Goal: Information Seeking & Learning: Learn about a topic

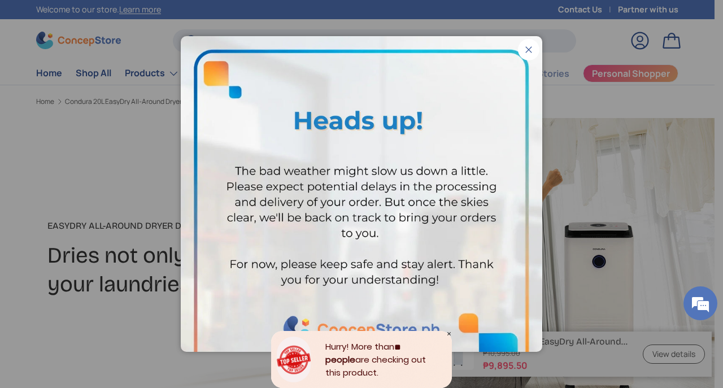
click at [525, 39] on button "Close" at bounding box center [528, 49] width 21 height 21
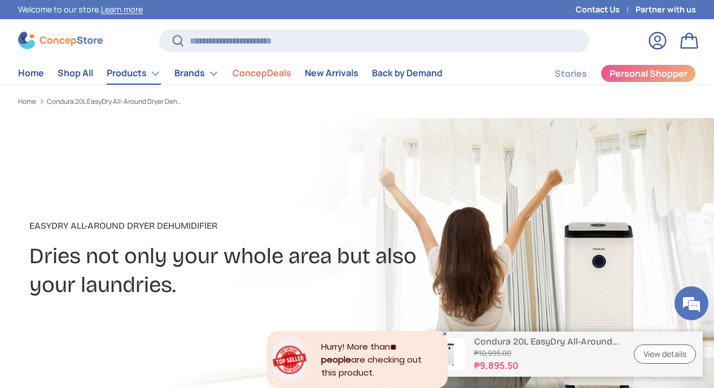
click at [154, 82] on link "Products" at bounding box center [134, 73] width 54 height 23
click at [155, 75] on link "Products" at bounding box center [134, 73] width 54 height 23
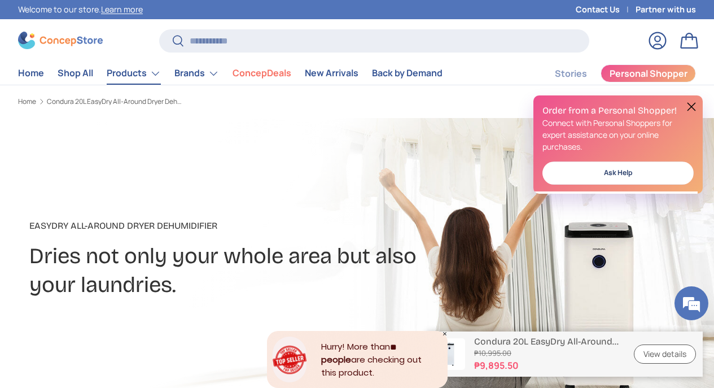
click at [155, 76] on link "Products" at bounding box center [134, 73] width 54 height 23
click at [689, 107] on button at bounding box center [692, 107] width 14 height 14
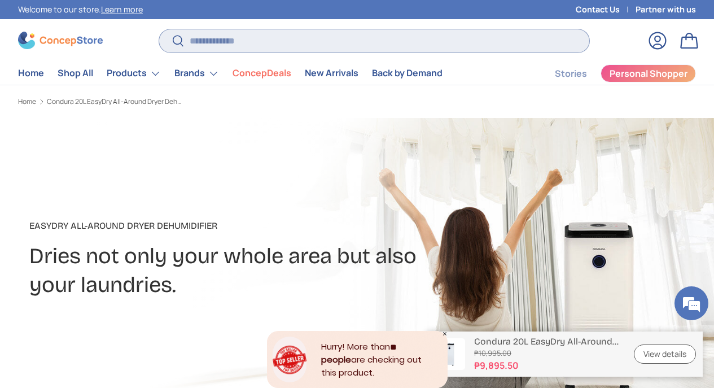
click at [363, 37] on input "Search" at bounding box center [374, 40] width 430 height 23
type input "**********"
click at [170, 41] on button "Search" at bounding box center [171, 41] width 25 height 27
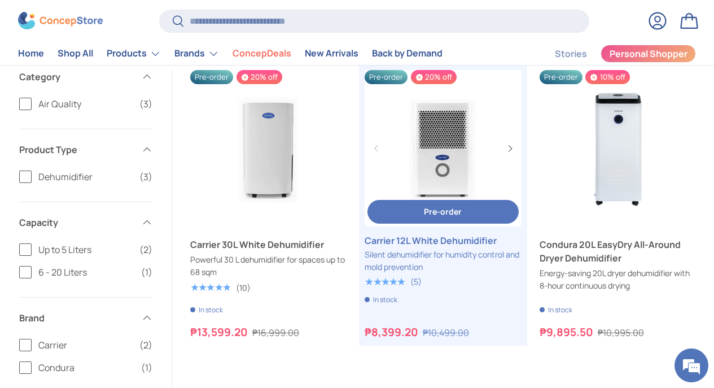
click at [461, 120] on link "Carrier 12L White Dehumidifier" at bounding box center [443, 148] width 156 height 156
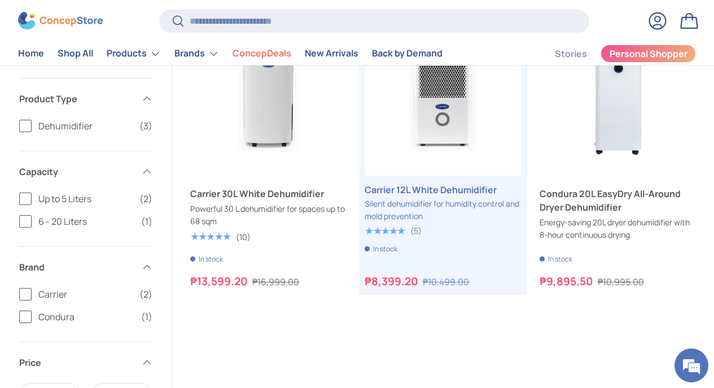
scroll to position [186, 0]
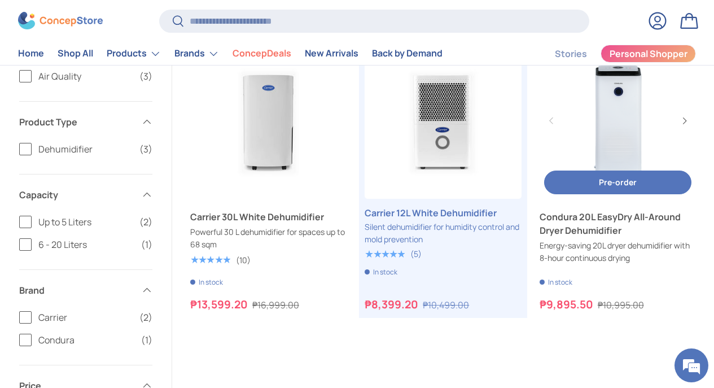
click at [613, 106] on link "Condura 20L EasyDry All-Around Dryer Dehumidifier" at bounding box center [618, 120] width 156 height 156
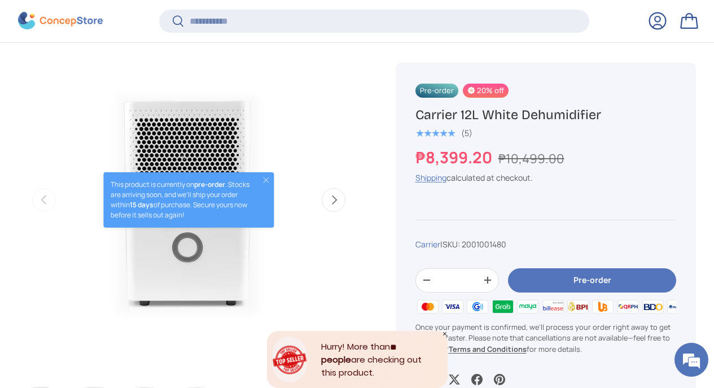
scroll to position [403, 0]
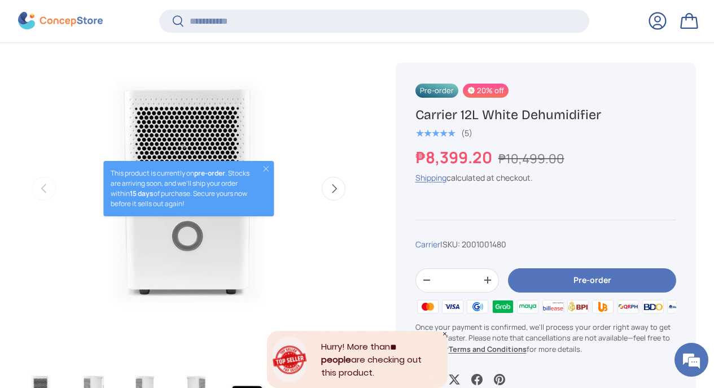
click at [334, 189] on button "Next" at bounding box center [334, 189] width 24 height 24
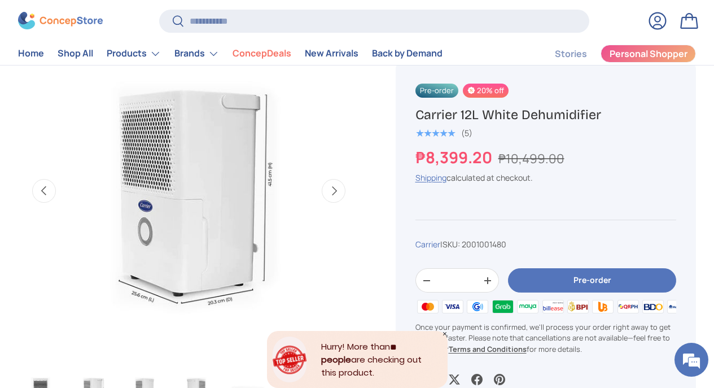
click at [334, 188] on button "Next" at bounding box center [334, 191] width 24 height 24
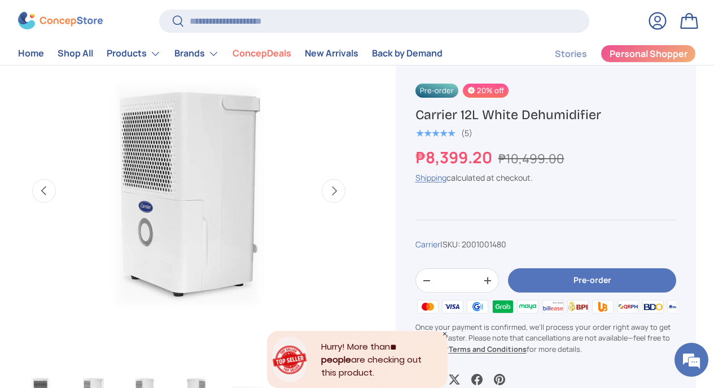
click at [334, 188] on button "Next" at bounding box center [334, 191] width 24 height 24
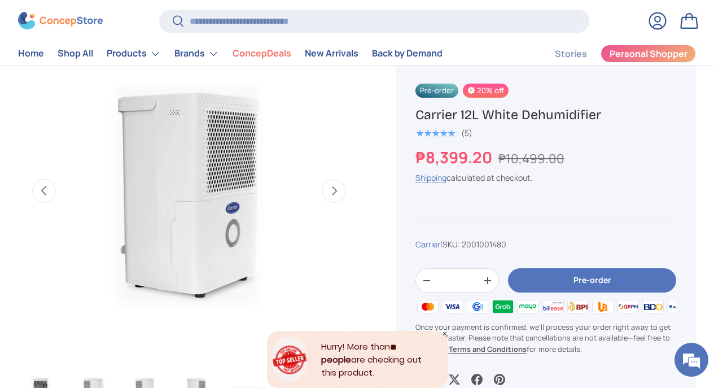
click at [334, 188] on button "Next" at bounding box center [334, 191] width 24 height 24
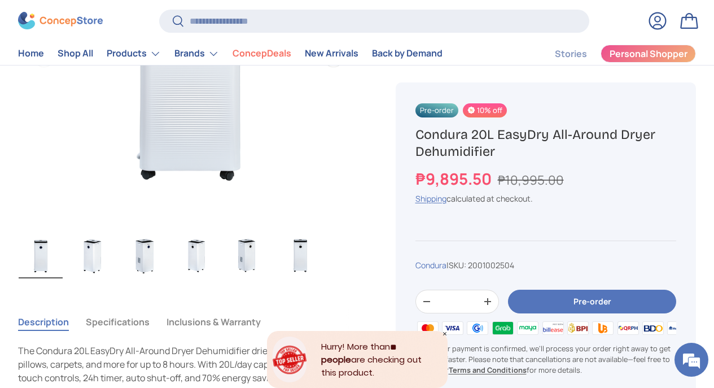
scroll to position [526, 0]
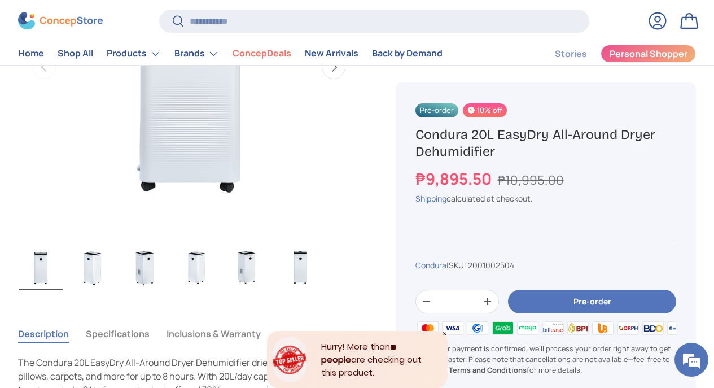
click at [301, 266] on img "Gallery Viewer" at bounding box center [300, 267] width 44 height 45
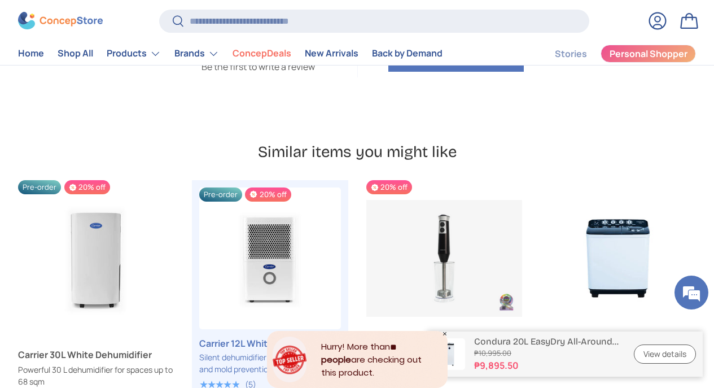
scroll to position [2657, 0]
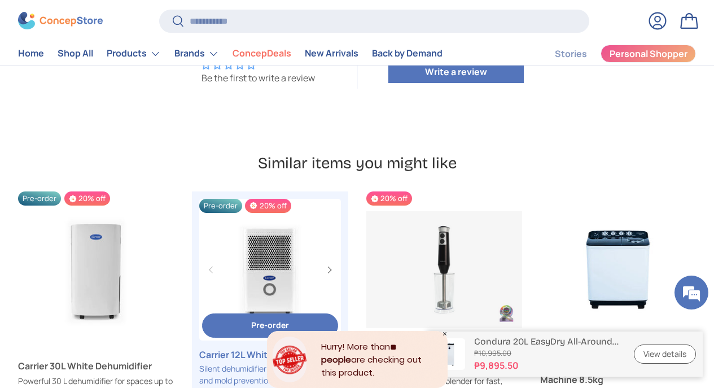
click at [281, 252] on link "Carrier 12L White Dehumidifier" at bounding box center [270, 270] width 142 height 142
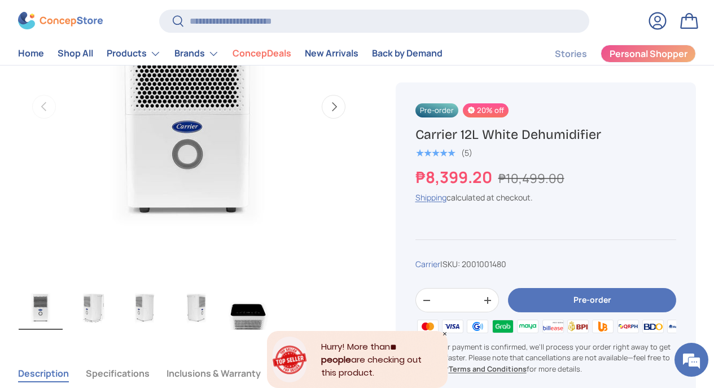
scroll to position [486, 0]
click at [200, 308] on img "Gallery Viewer" at bounding box center [196, 307] width 44 height 45
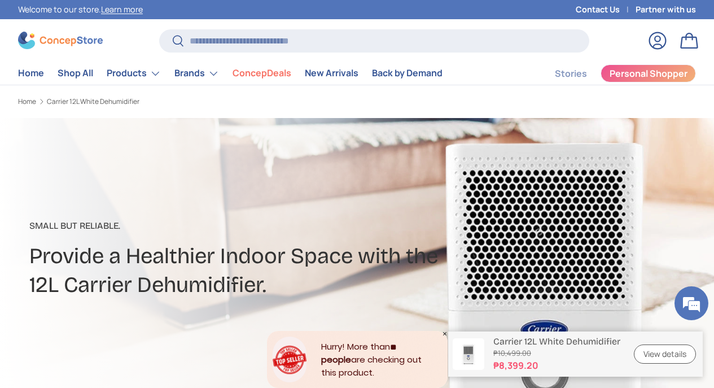
scroll to position [0, 0]
click at [113, 225] on p "Small But Reliable." at bounding box center [246, 226] width 434 height 14
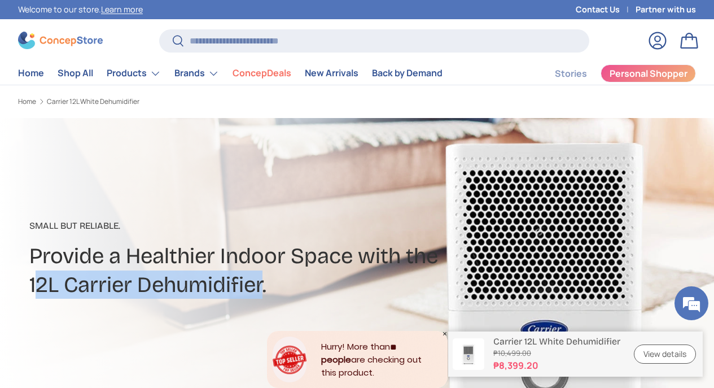
drag, startPoint x: 234, startPoint y: 274, endPoint x: 37, endPoint y: 266, distance: 197.2
click at [34, 277] on h2 "Provide a Healthier Indoor Space with the 12L Carrier Dehumidifier." at bounding box center [246, 270] width 434 height 57
copy h2 "2L Carrier Dehumidifier"
click at [26, 282] on div "Small But Reliable. Provide a Healthier Indoor Space with the 12L Carrier Dehum…" at bounding box center [246, 259] width 456 height 102
copy h2 "12L Carrier Dehumidifier"
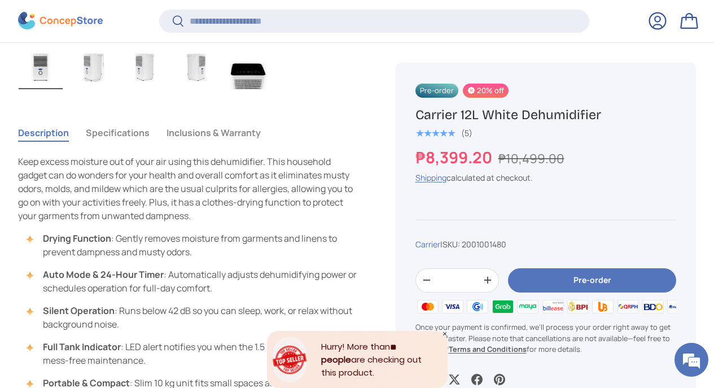
scroll to position [731, 0]
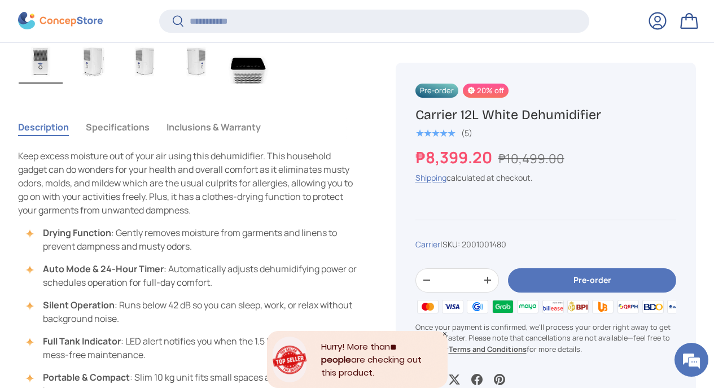
click at [127, 130] on button "Specifications" at bounding box center [118, 127] width 64 height 26
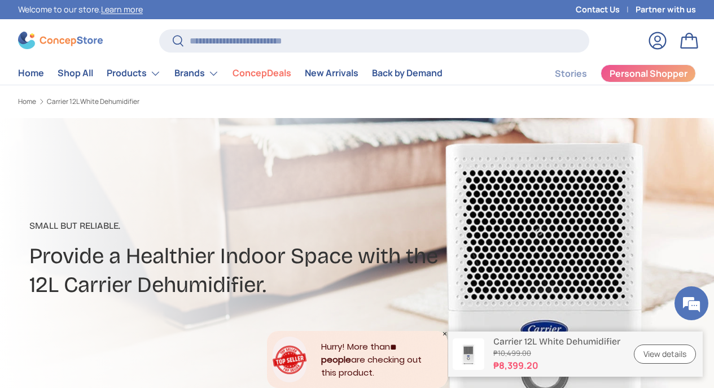
scroll to position [0, 0]
click at [254, 36] on input "Search" at bounding box center [374, 40] width 430 height 23
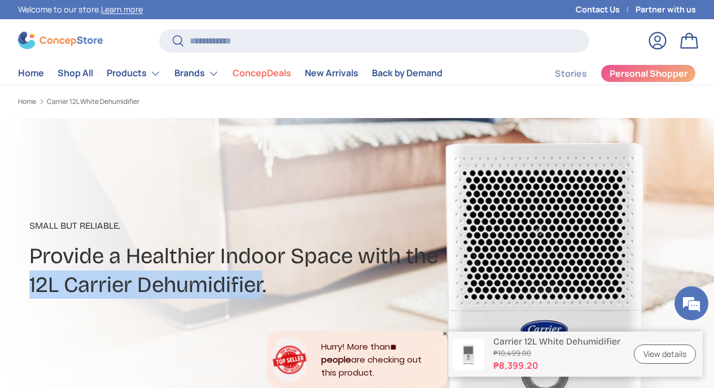
drag, startPoint x: 255, startPoint y: 281, endPoint x: 26, endPoint y: 269, distance: 229.6
click at [30, 274] on h2 "Provide a Healthier Indoor Space with the 12L Carrier Dehumidifier." at bounding box center [246, 270] width 434 height 57
copy h2 "12L Carrier Dehumidifier"
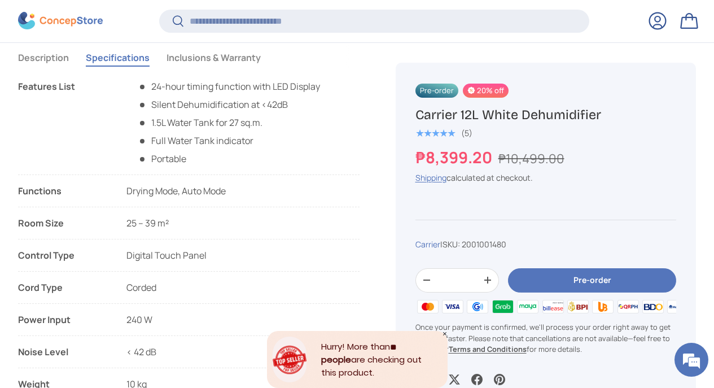
scroll to position [818, 0]
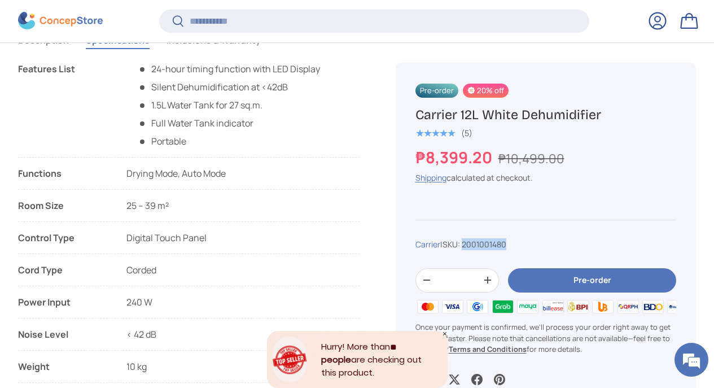
drag, startPoint x: 518, startPoint y: 226, endPoint x: 506, endPoint y: 230, distance: 12.9
click at [468, 238] on div "Carrier | SKU: 2001001480" at bounding box center [546, 244] width 261 height 12
copy span "2001001480"
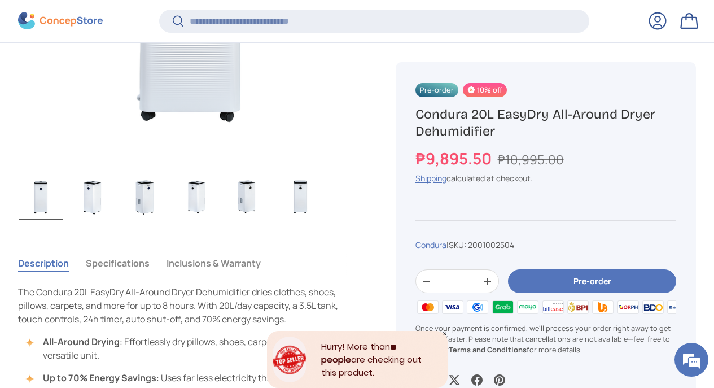
scroll to position [628, 0]
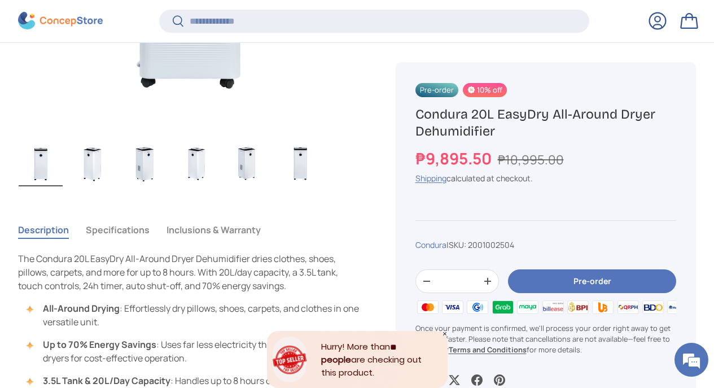
click at [138, 227] on button "Specifications" at bounding box center [118, 230] width 64 height 26
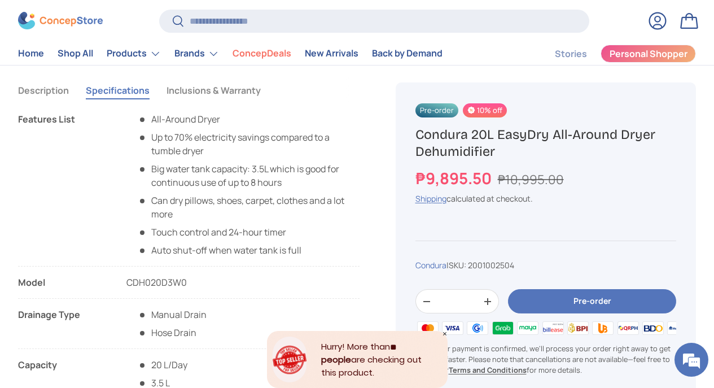
scroll to position [741, 0]
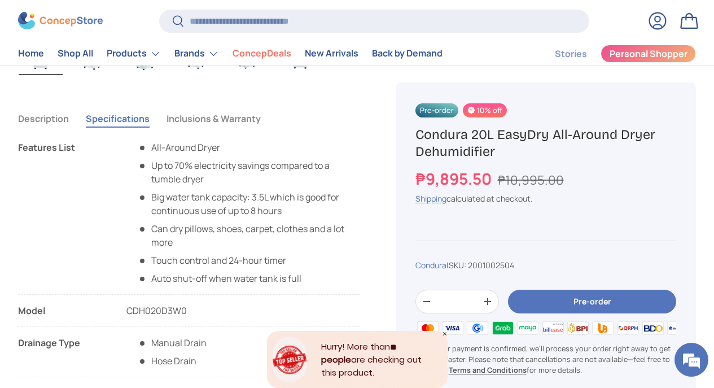
click at [224, 119] on button "Inclusions & Warranty" at bounding box center [214, 119] width 94 height 26
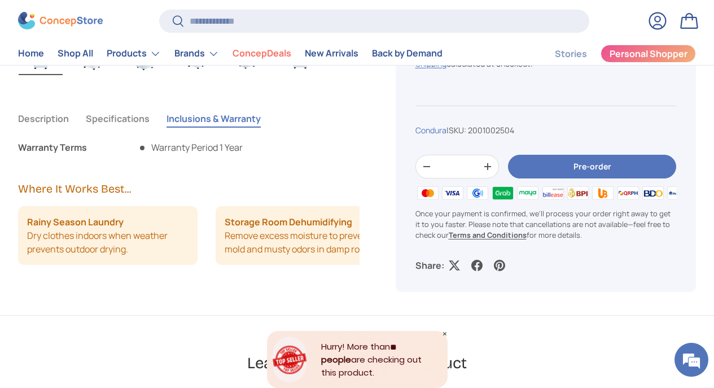
drag, startPoint x: 114, startPoint y: 120, endPoint x: 132, endPoint y: 125, distance: 18.8
click at [114, 120] on button "Specifications" at bounding box center [118, 119] width 64 height 26
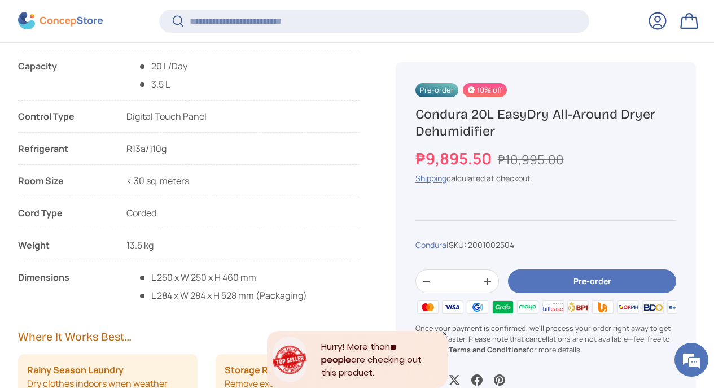
scroll to position [1067, 0]
drag, startPoint x: 176, startPoint y: 148, endPoint x: 128, endPoint y: 139, distance: 48.3
click at [125, 143] on li "Refrigerant R13a/110g" at bounding box center [189, 152] width 342 height 23
